Goal: Task Accomplishment & Management: Use online tool/utility

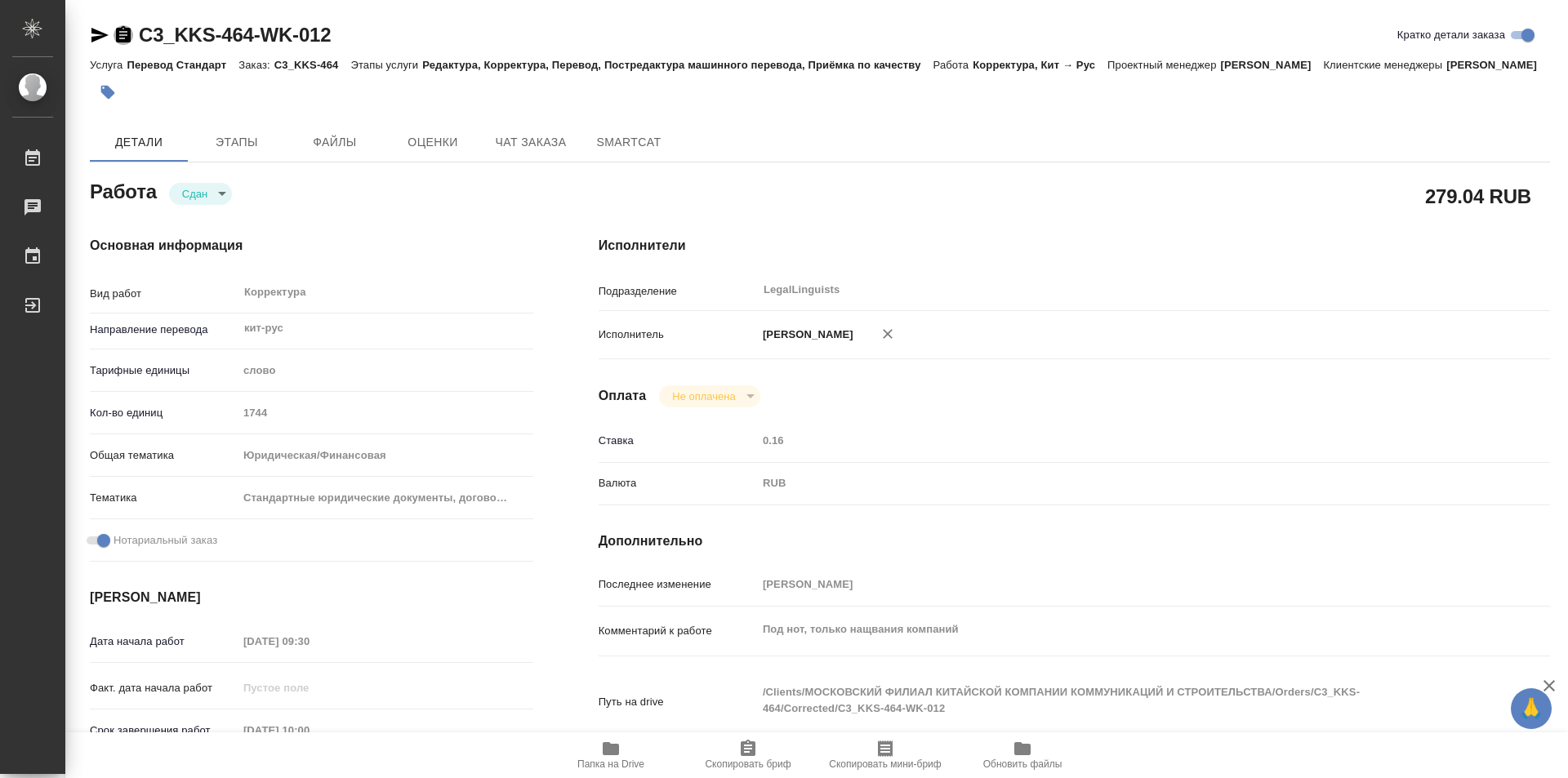
click at [123, 33] on icon "button" at bounding box center [123, 33] width 15 height 16
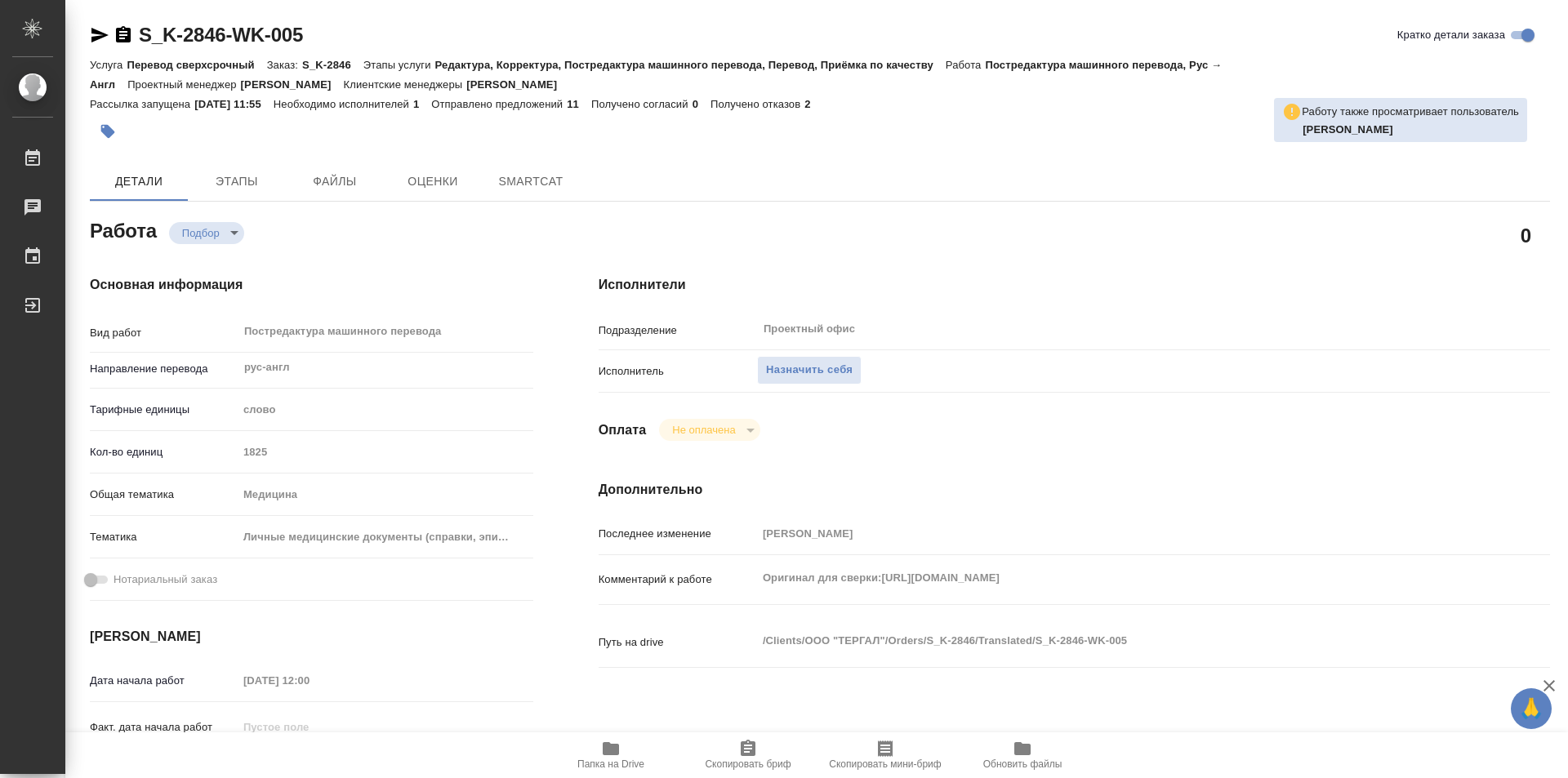
type textarea "x"
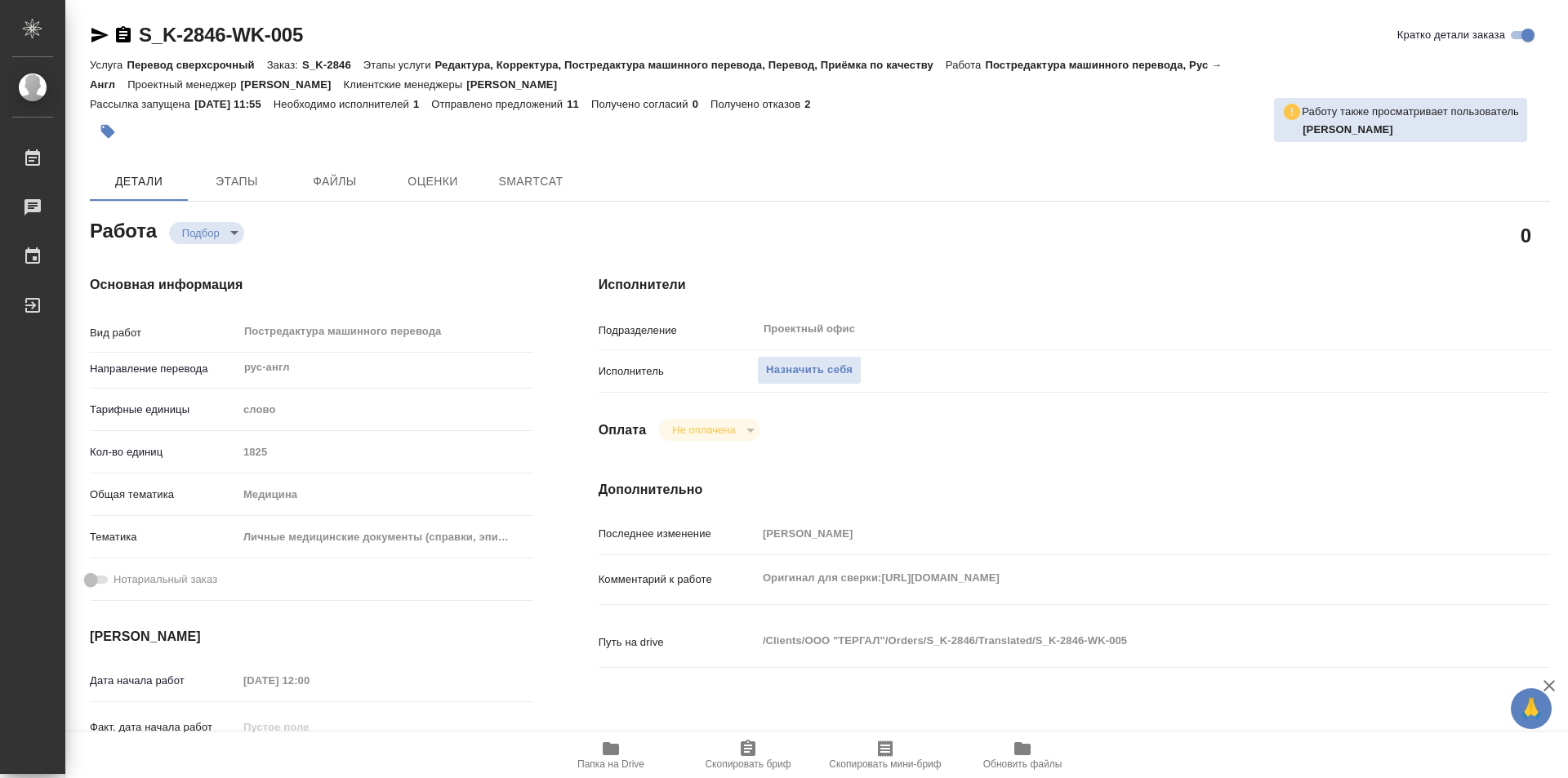
type textarea "x"
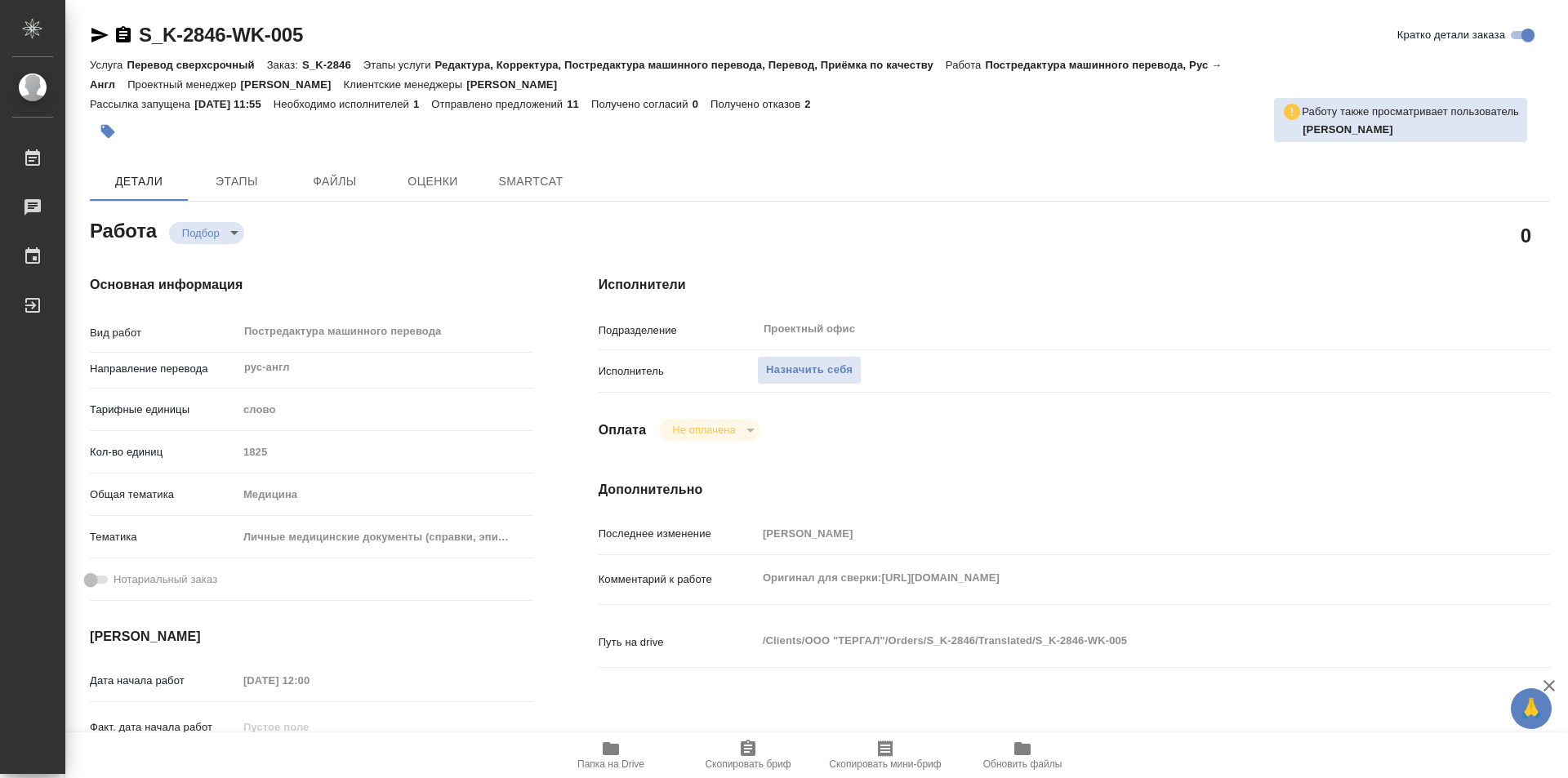
type textarea "x"
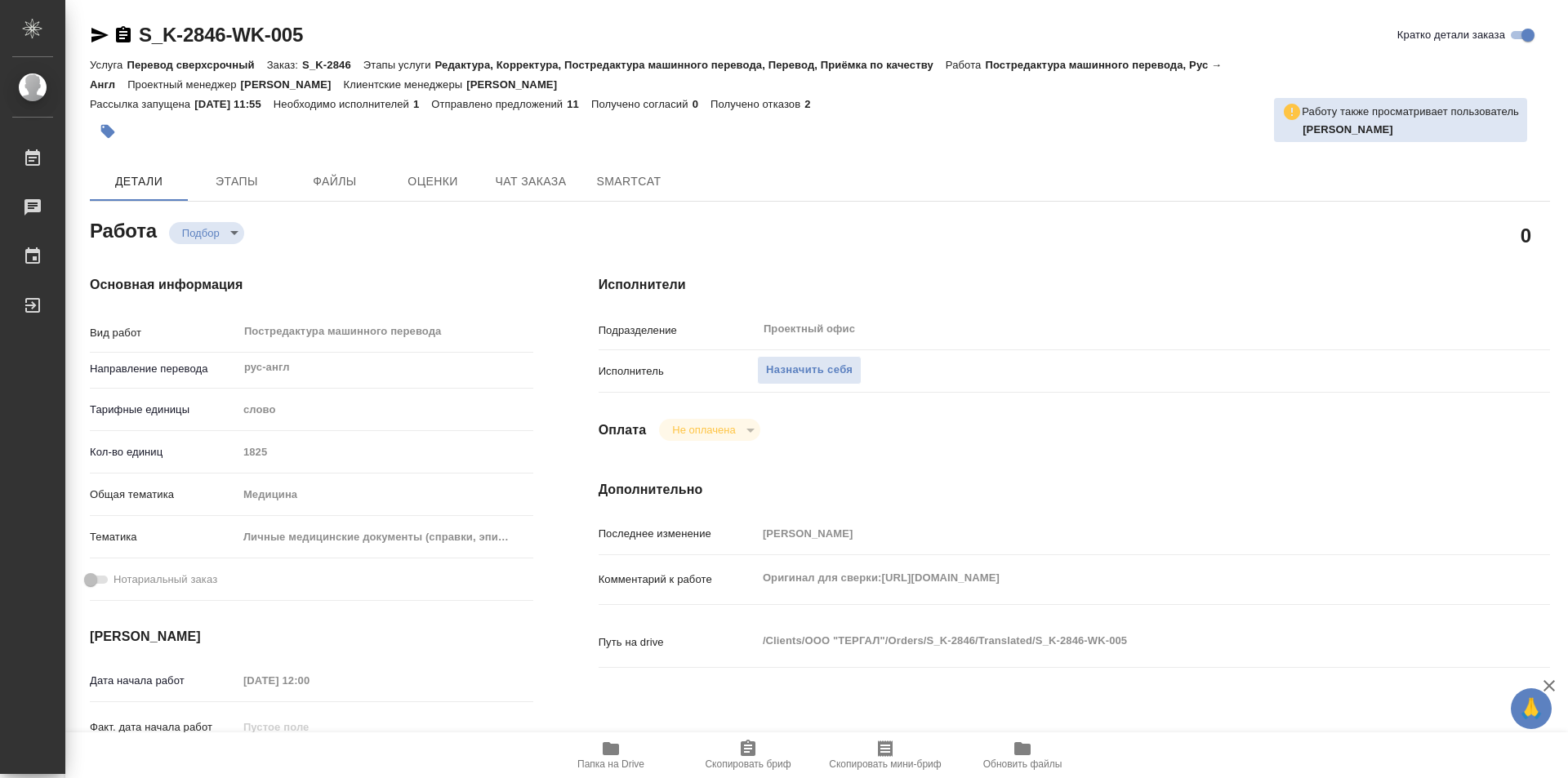
type textarea "x"
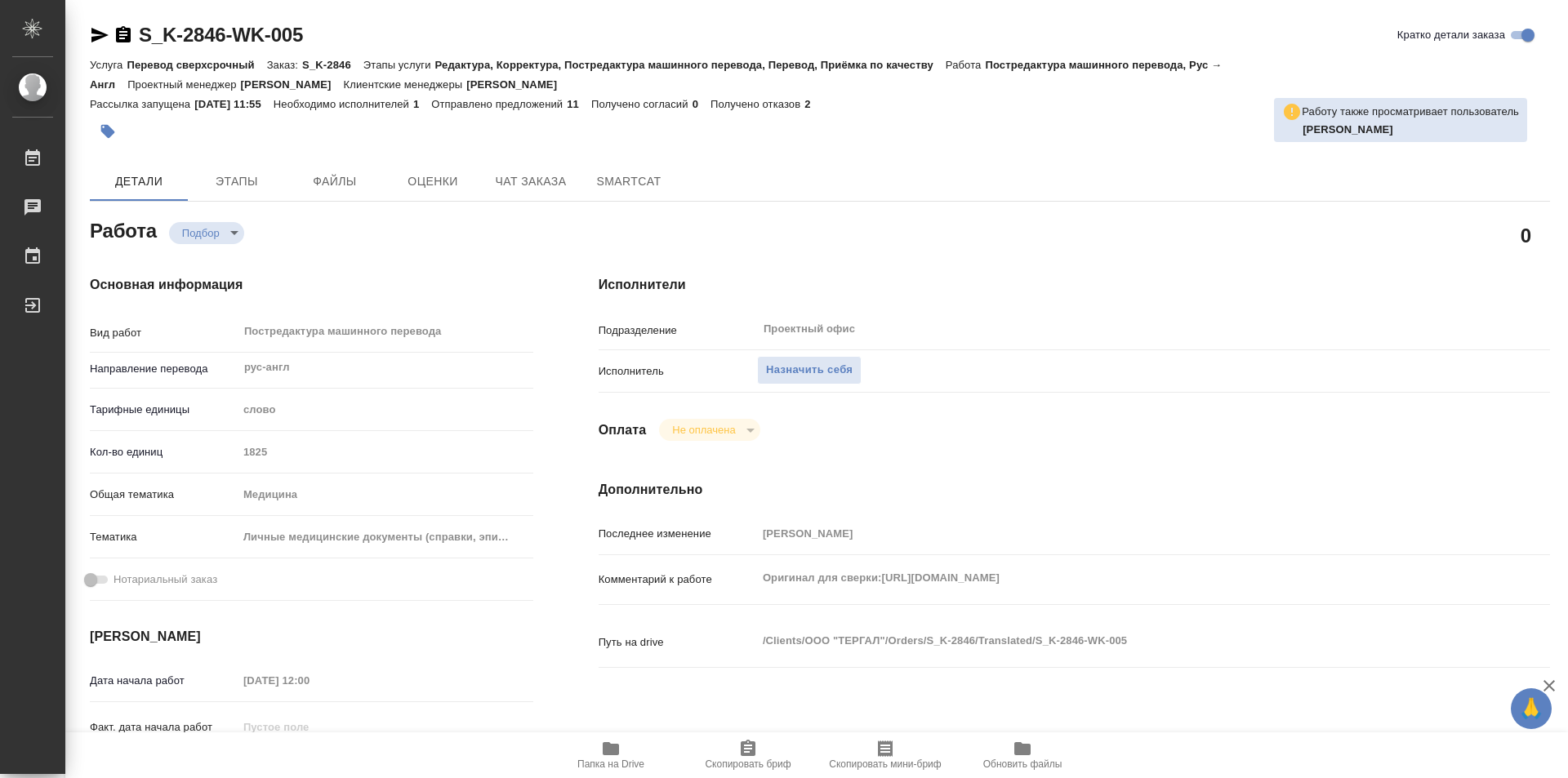
type textarea "x"
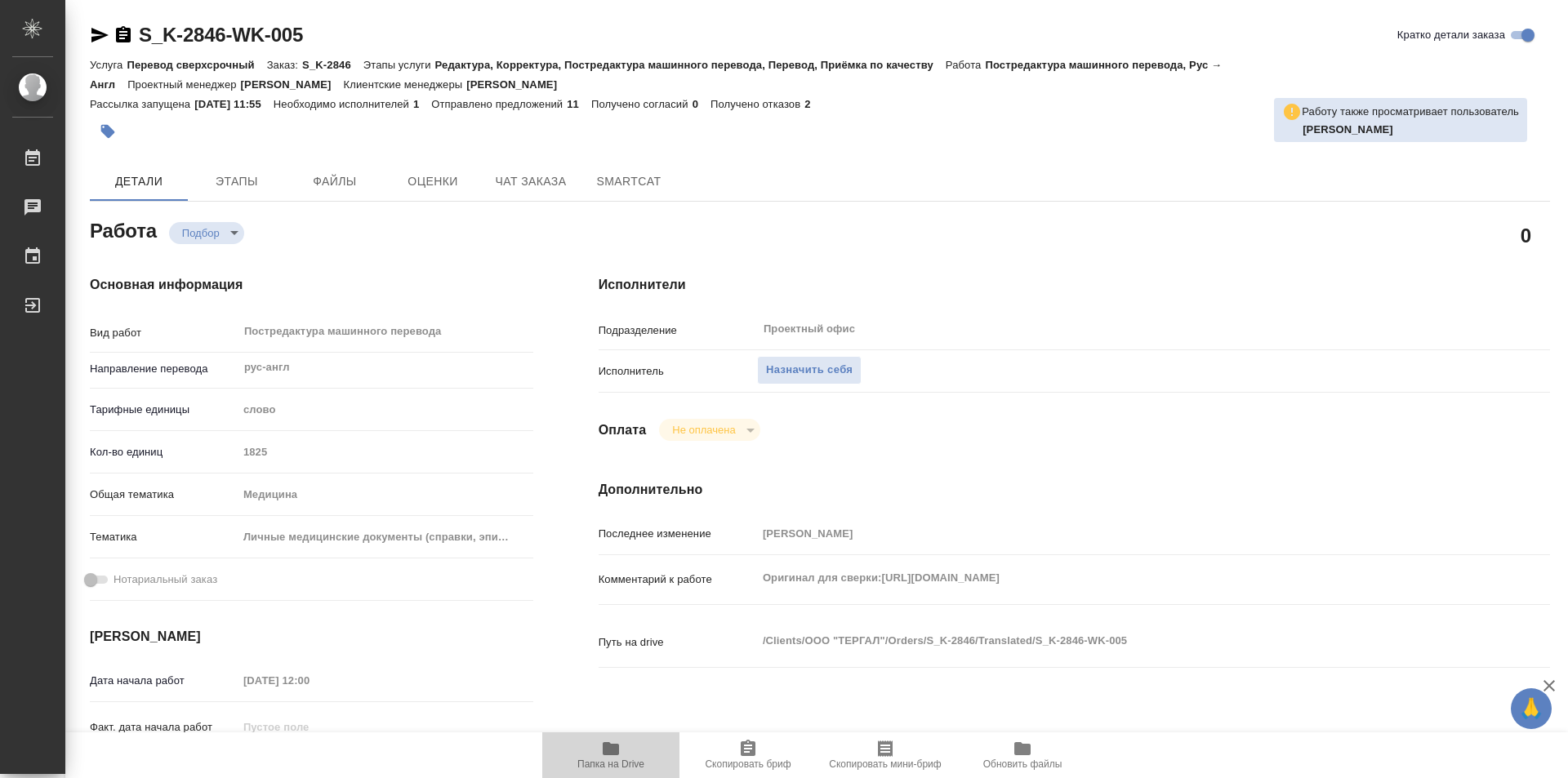
click at [610, 757] on icon "button" at bounding box center [610, 748] width 20 height 20
